Goal: Check status: Check status

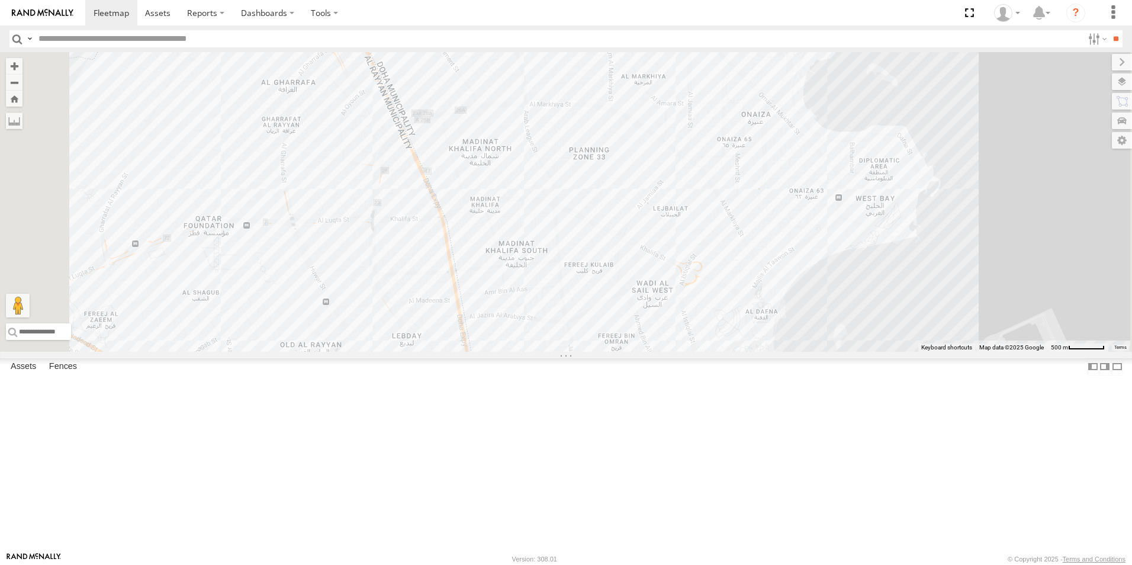
click at [0, 0] on div "DOH Logistics" at bounding box center [0, 0] width 0 height 0
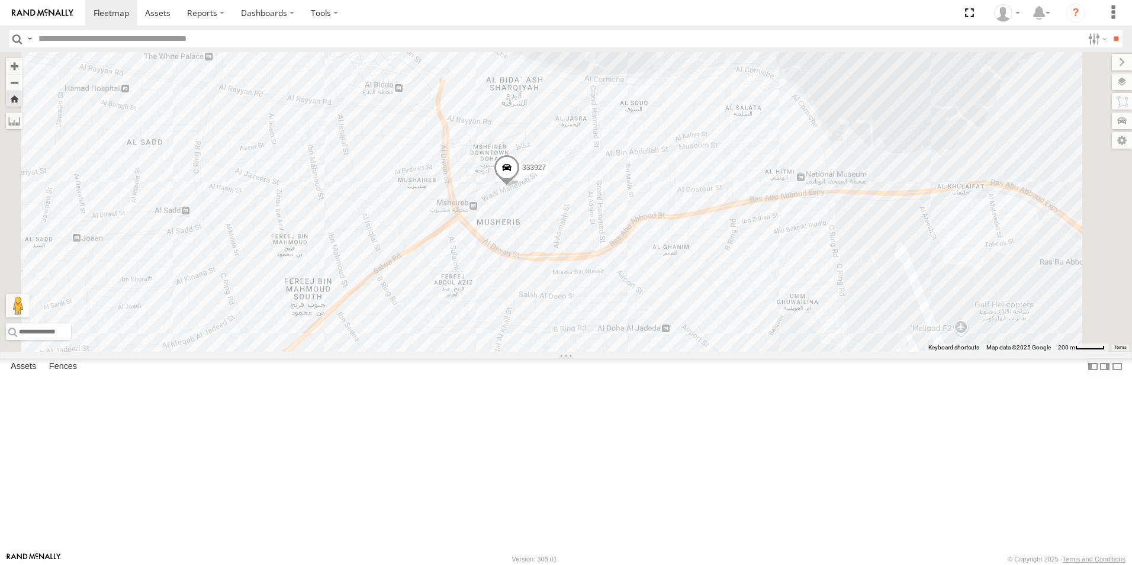
click at [0, 0] on div "333927 DOH Logistics" at bounding box center [0, 0] width 0 height 0
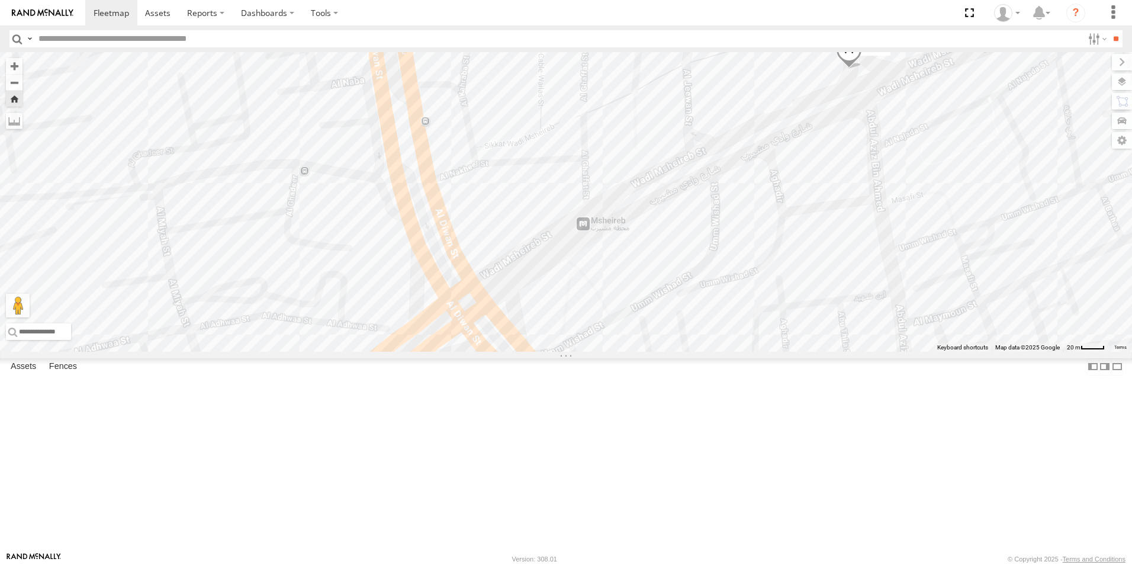
drag, startPoint x: 394, startPoint y: 481, endPoint x: 678, endPoint y: 347, distance: 313.8
click at [678, 347] on div "333927" at bounding box center [566, 202] width 1132 height 300
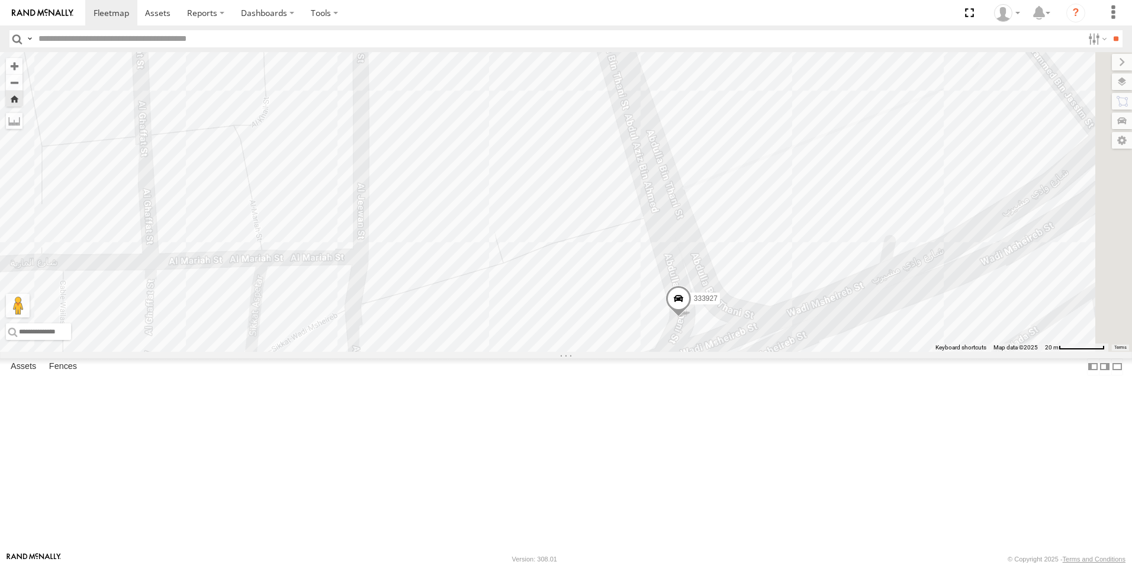
drag, startPoint x: 999, startPoint y: 121, endPoint x: 781, endPoint y: 438, distance: 385.2
click at [781, 352] on div "333927" at bounding box center [566, 202] width 1132 height 300
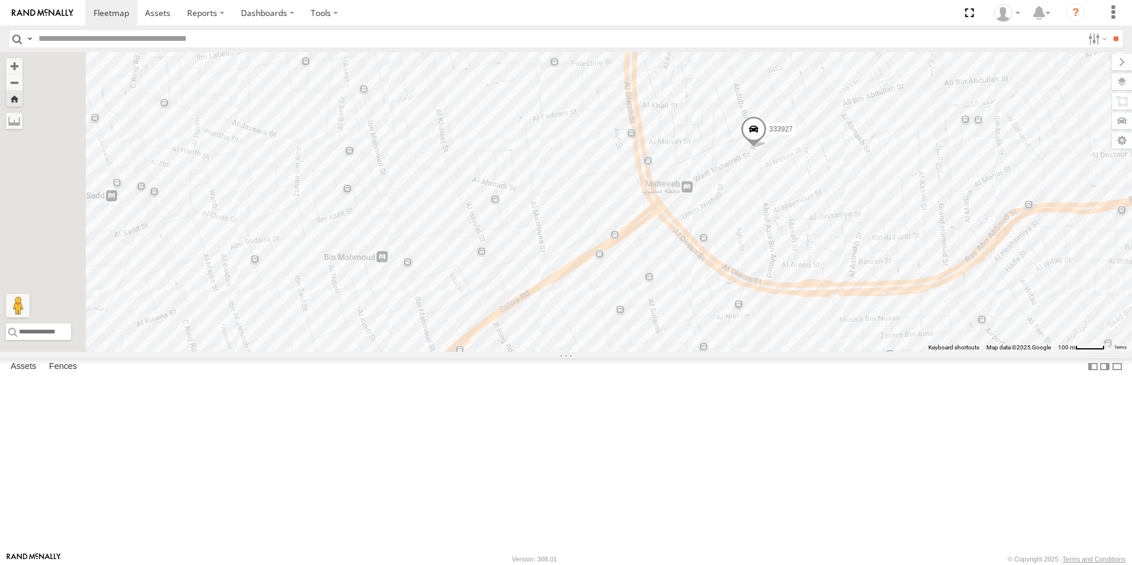
drag, startPoint x: 732, startPoint y: 370, endPoint x: 752, endPoint y: 204, distance: 167.5
click at [752, 204] on div "333927" at bounding box center [566, 202] width 1132 height 300
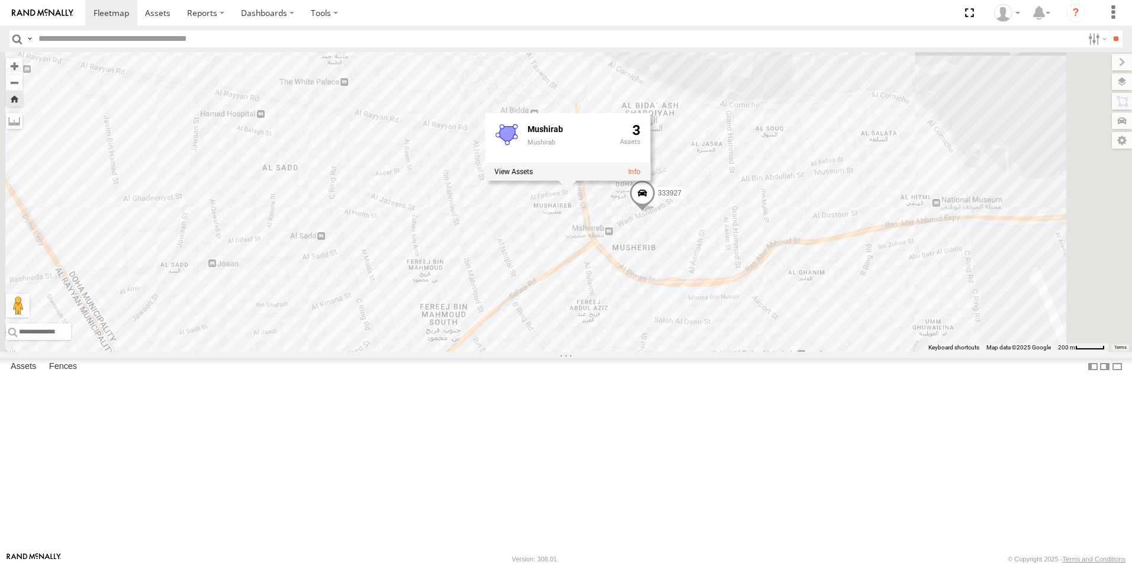
click at [655, 212] on span at bounding box center [642, 196] width 26 height 32
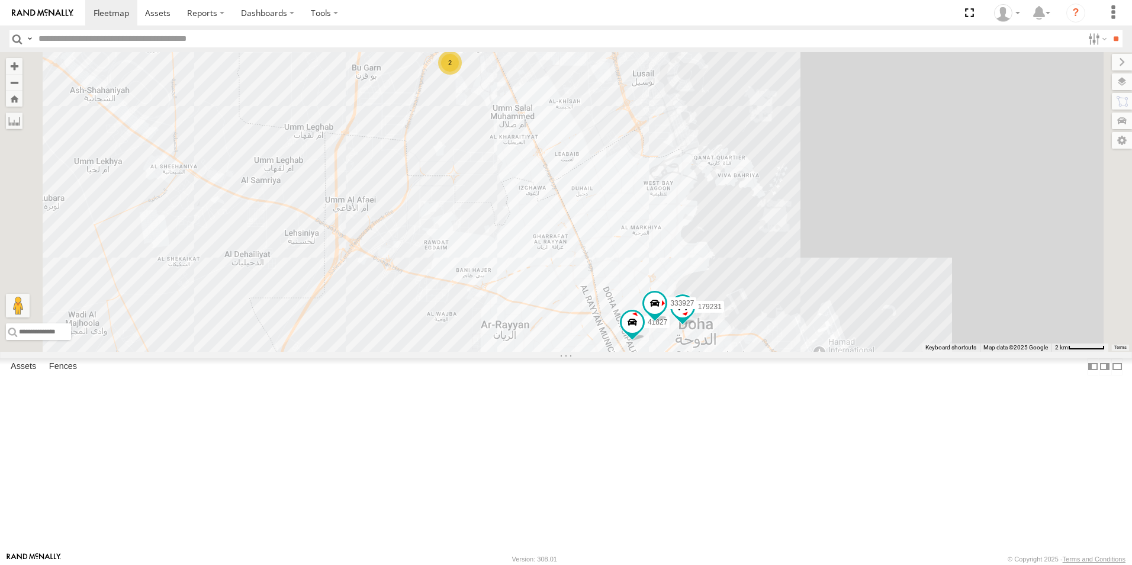
click at [0, 0] on div at bounding box center [0, 0] width 0 height 0
